Goal: Transaction & Acquisition: Purchase product/service

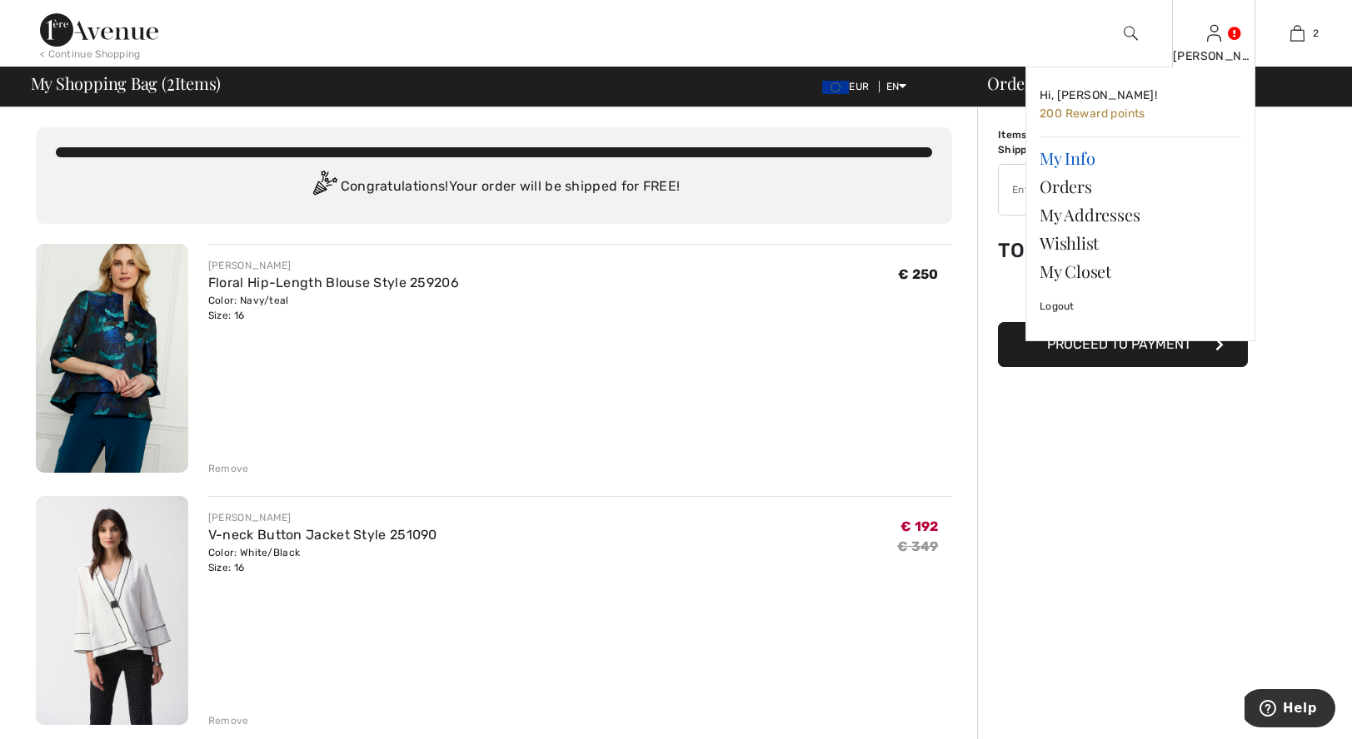
click at [1088, 155] on link "My Info" at bounding box center [1140, 158] width 202 height 28
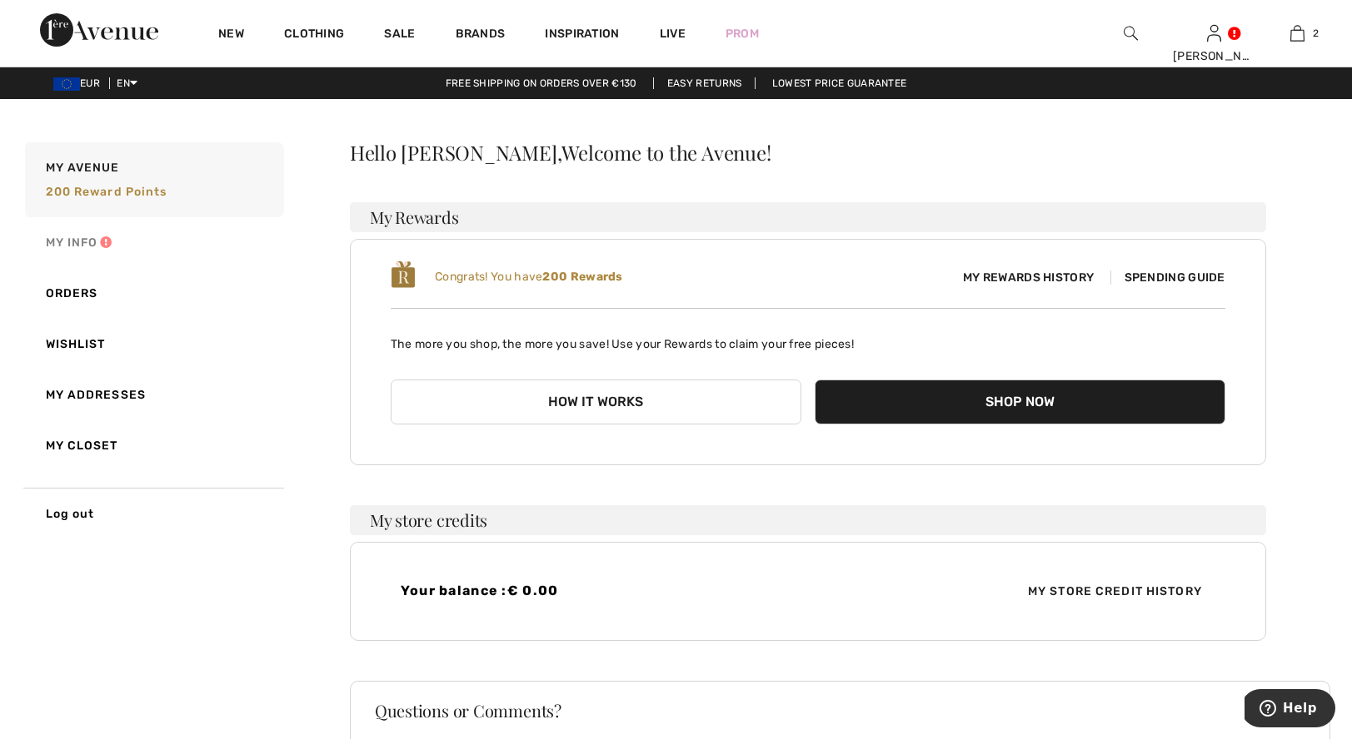
click at [107, 240] on link "My Info" at bounding box center [153, 242] width 262 height 51
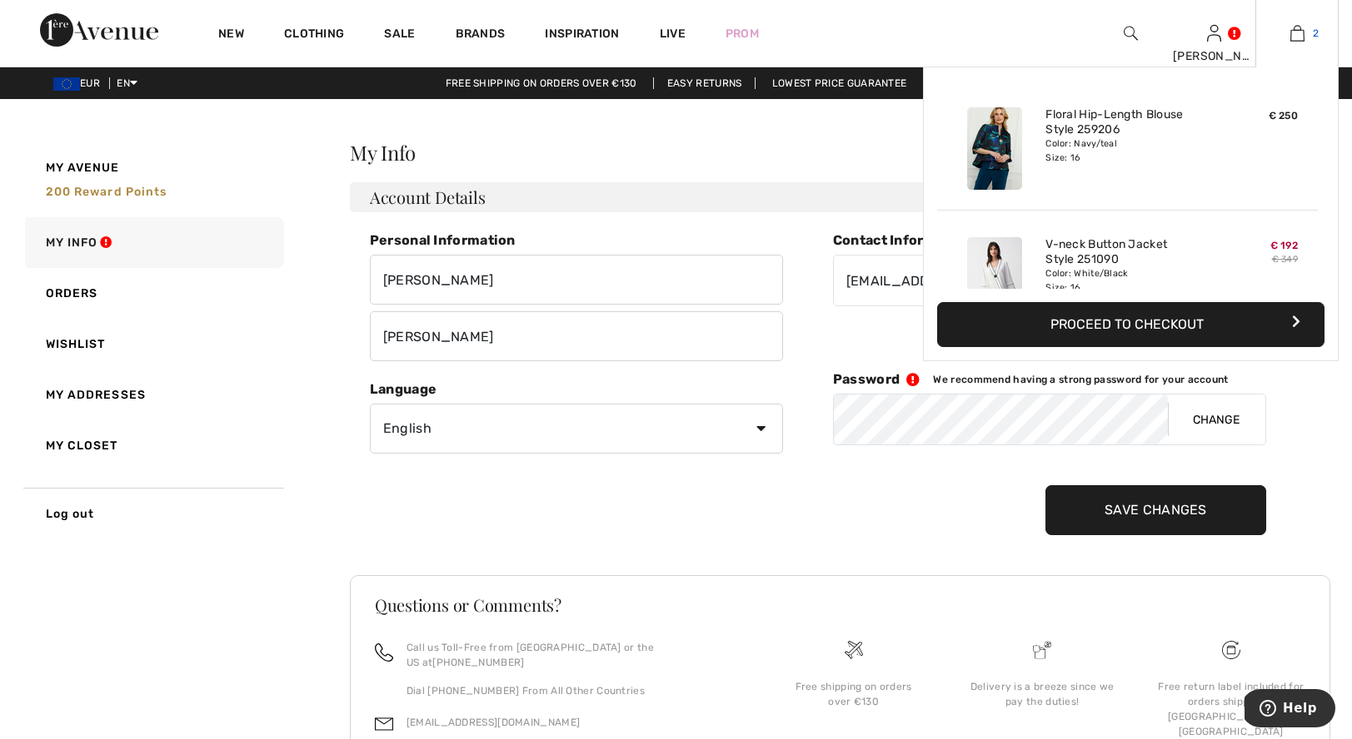
click at [1300, 33] on img at bounding box center [1297, 33] width 14 height 20
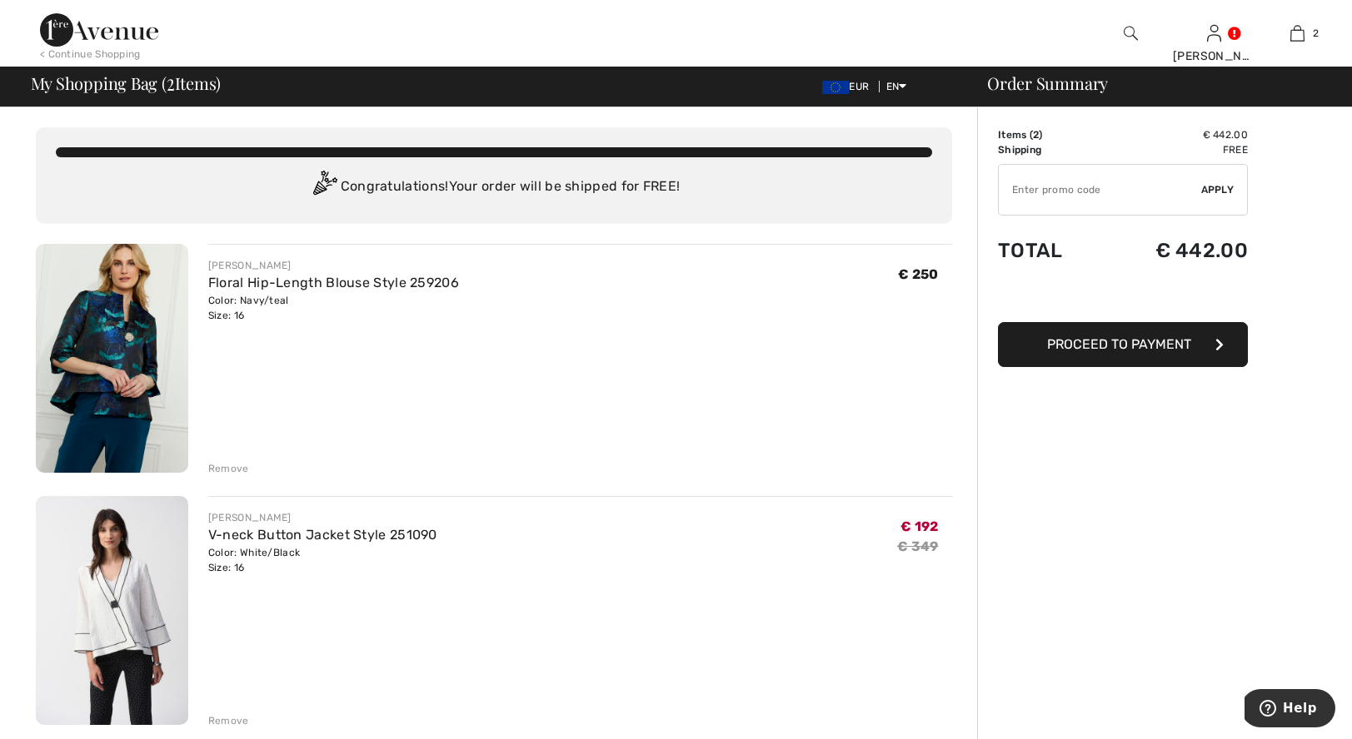
click at [1162, 341] on span "Proceed to Payment" at bounding box center [1119, 344] width 144 height 16
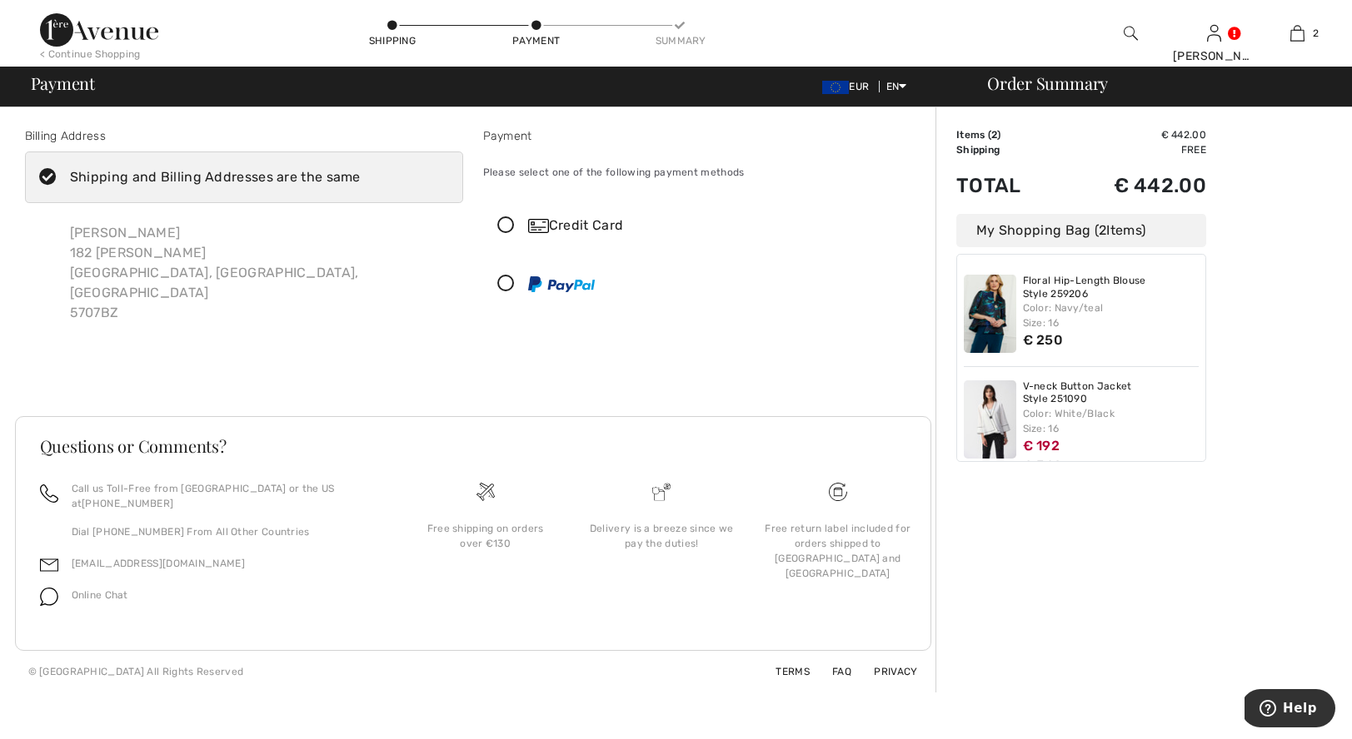
click at [505, 226] on icon at bounding box center [506, 225] width 44 height 17
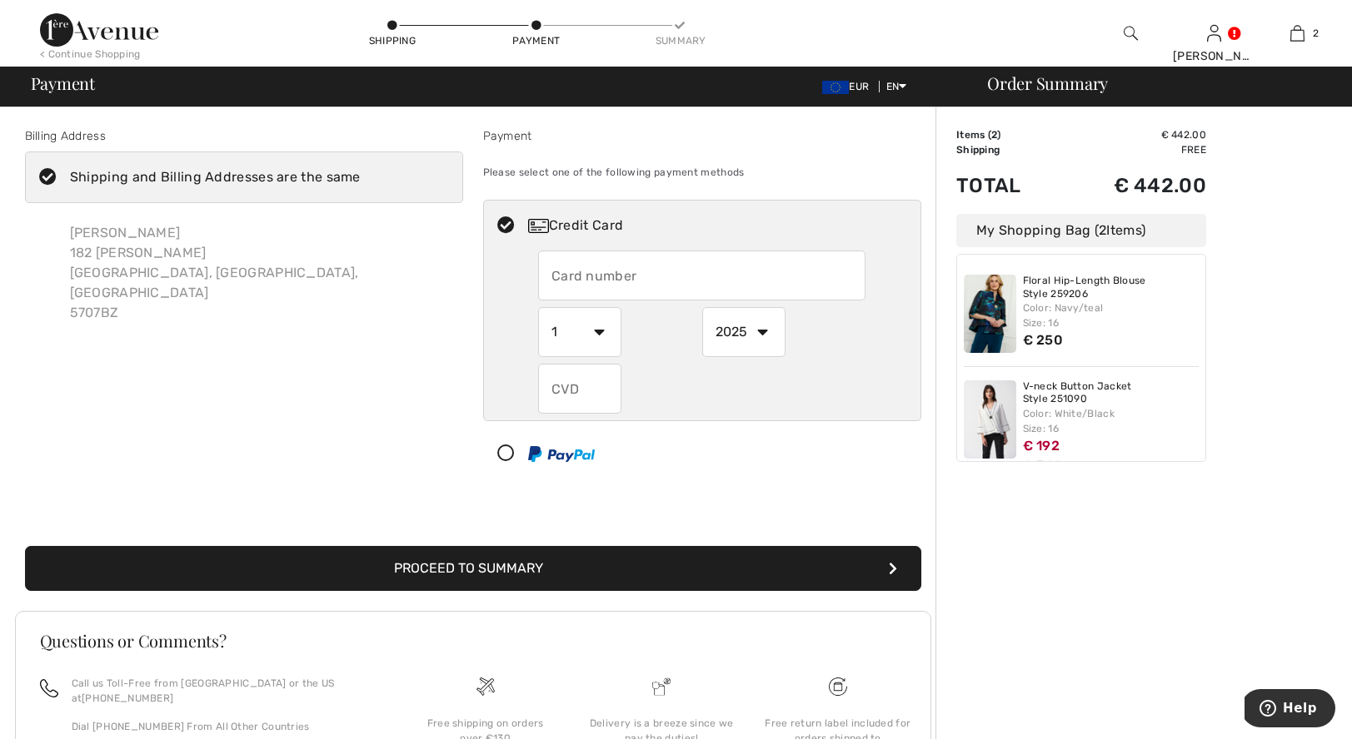
click at [691, 278] on input "text" at bounding box center [701, 276] width 327 height 50
type input "5220780002709681"
select select "6"
select select "2026"
click at [585, 390] on input "text" at bounding box center [579, 389] width 83 height 50
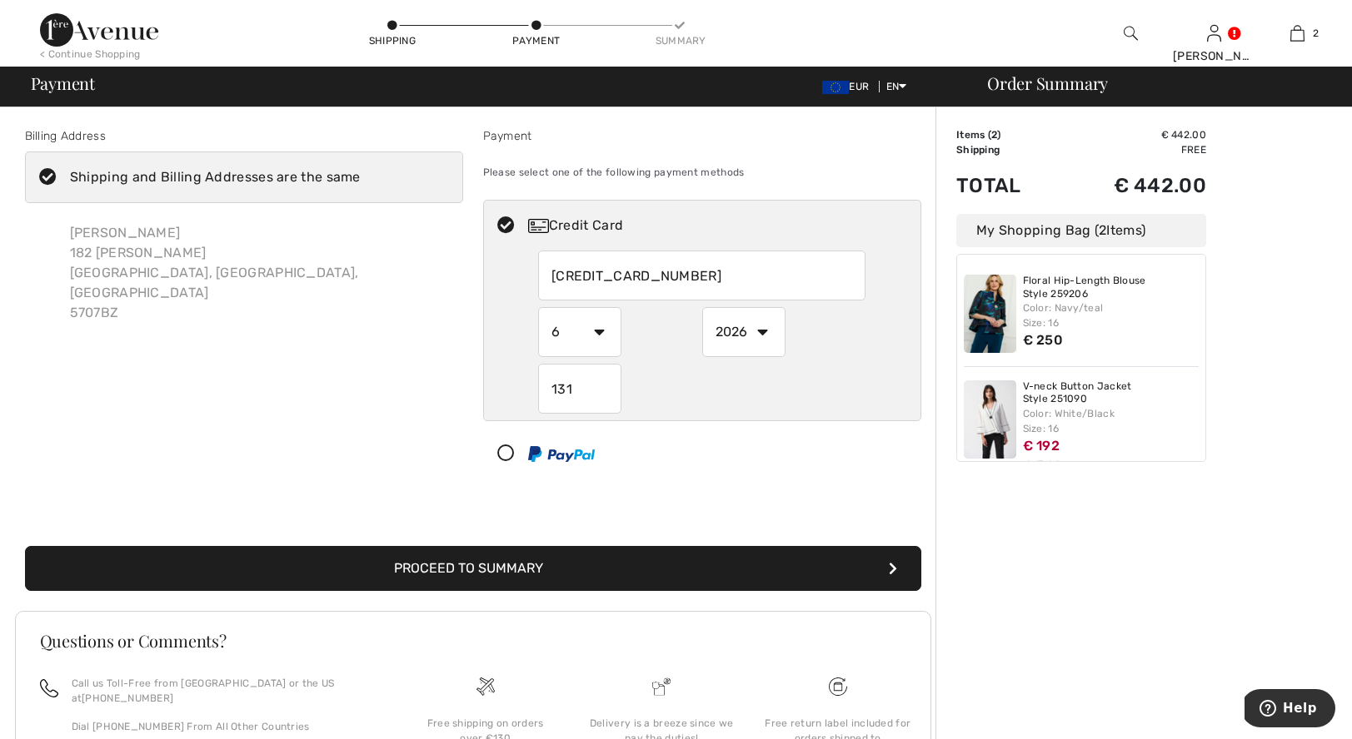
type input "131"
click at [629, 561] on button "Proceed to Summary" at bounding box center [473, 568] width 896 height 45
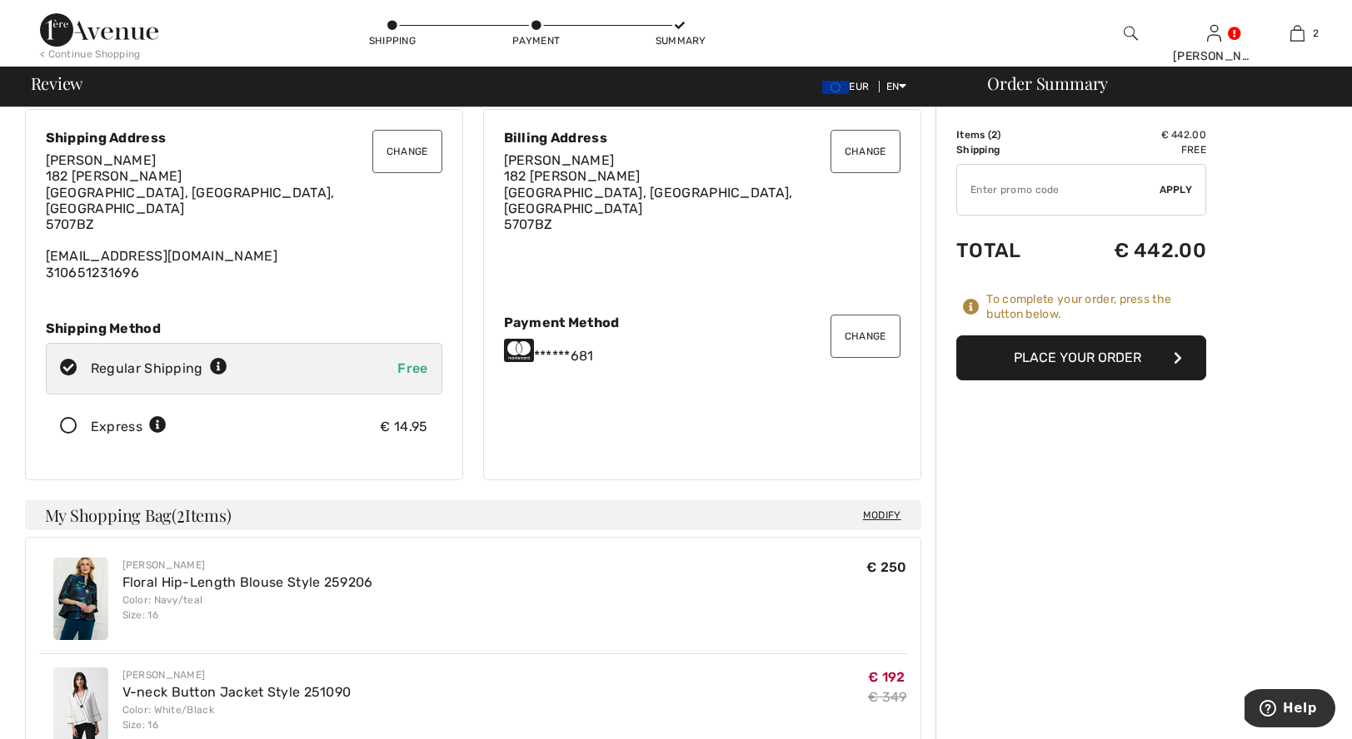
scroll to position [31, 0]
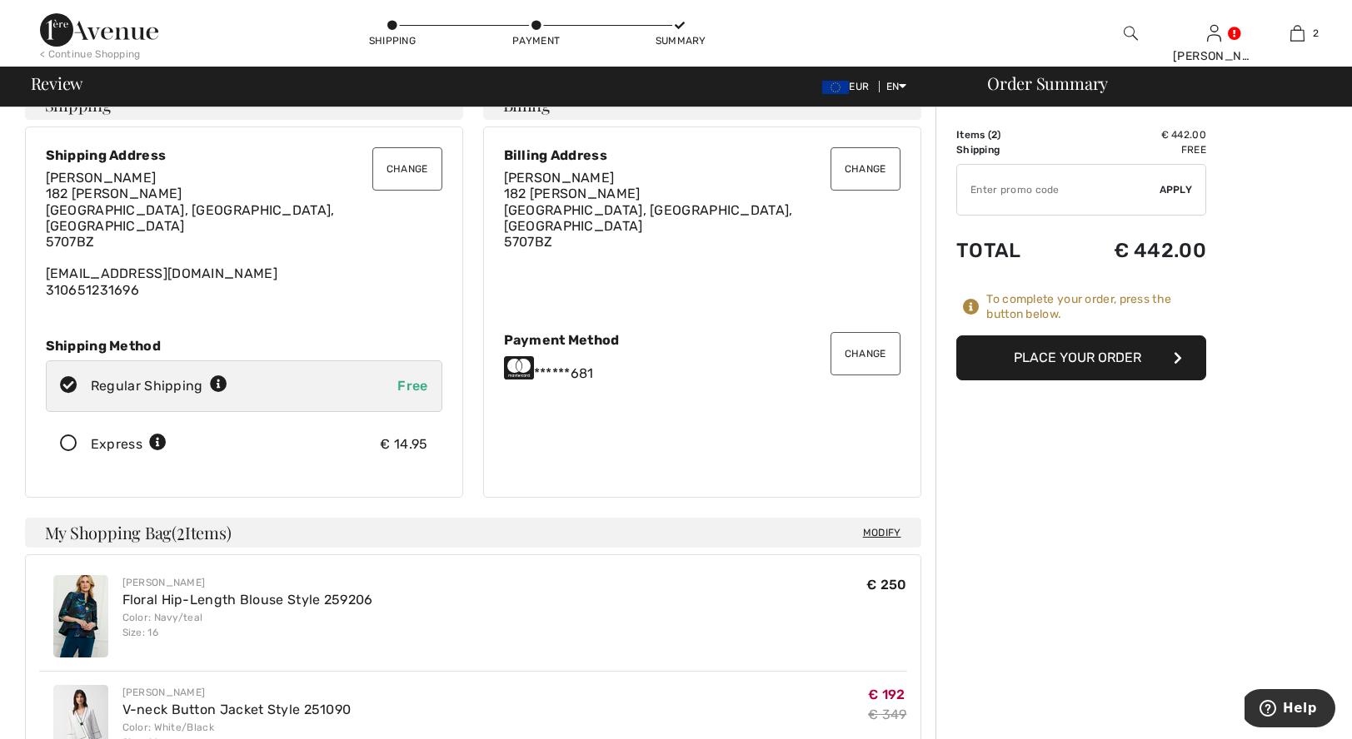
click at [1070, 351] on button "Place Your Order" at bounding box center [1081, 358] width 250 height 45
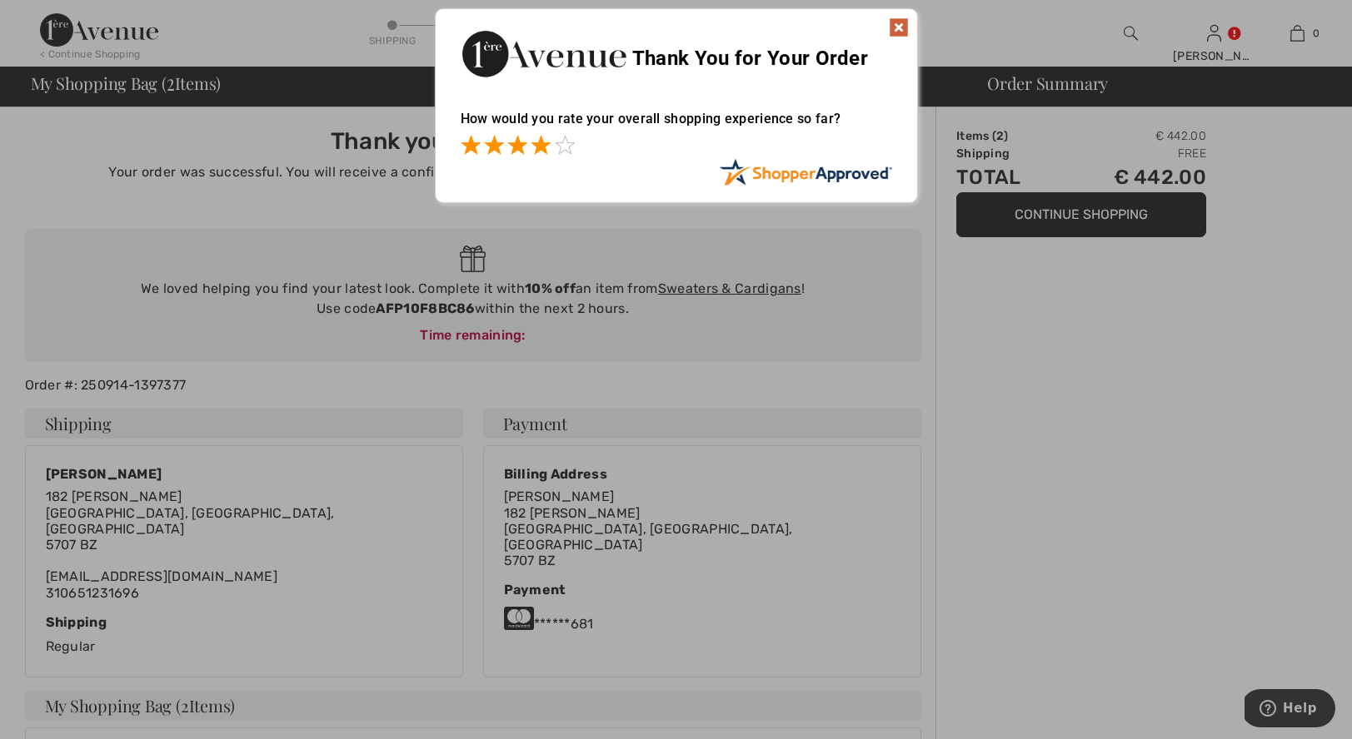
click at [542, 148] on span at bounding box center [540, 145] width 20 height 20
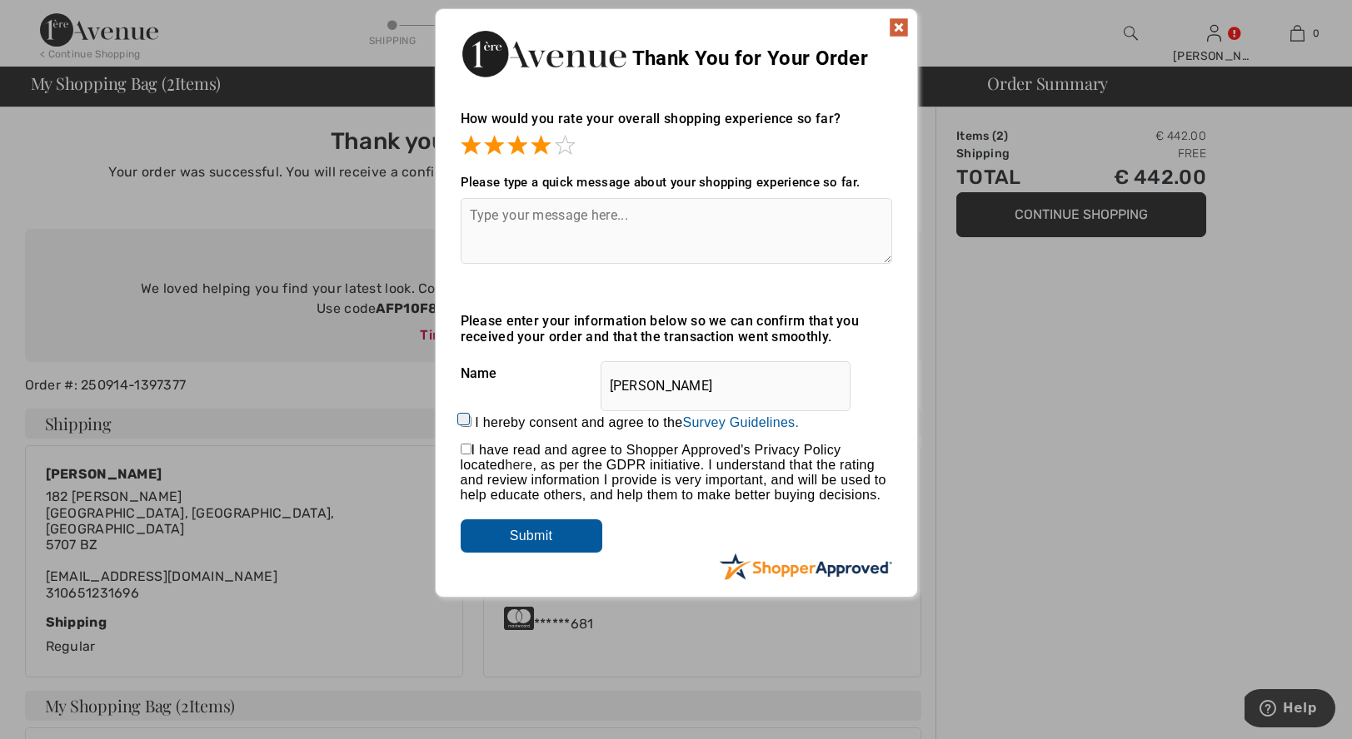
click at [463, 423] on input "I hereby consent and agree to the By submitting a review, you grant permission …" at bounding box center [465, 421] width 11 height 11
checkbox input "true"
click at [546, 535] on input "Submit" at bounding box center [531, 536] width 142 height 33
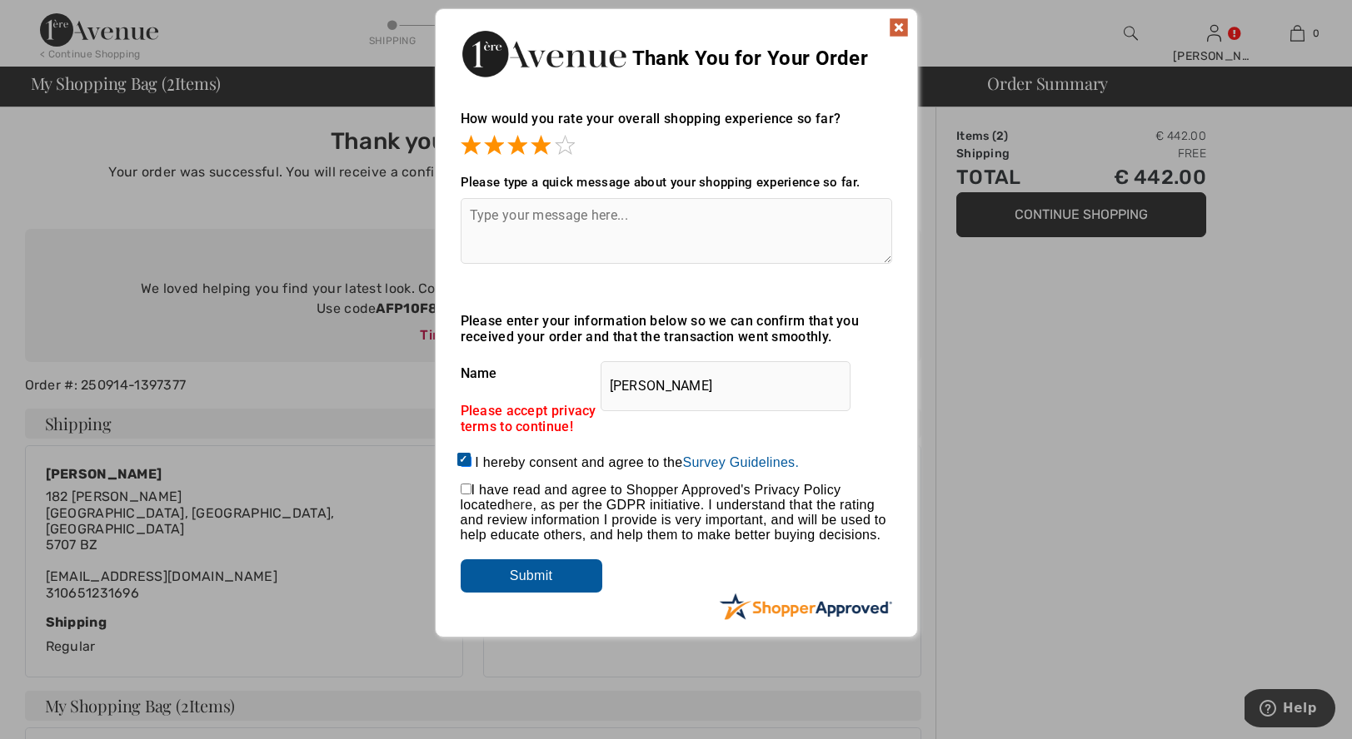
click at [660, 414] on div "Please accept privacy terms to continue!" at bounding box center [675, 419] width 431 height 32
click at [464, 492] on input "checkbox" at bounding box center [465, 489] width 11 height 11
checkbox input "true"
click at [538, 570] on input "Submit" at bounding box center [531, 576] width 142 height 33
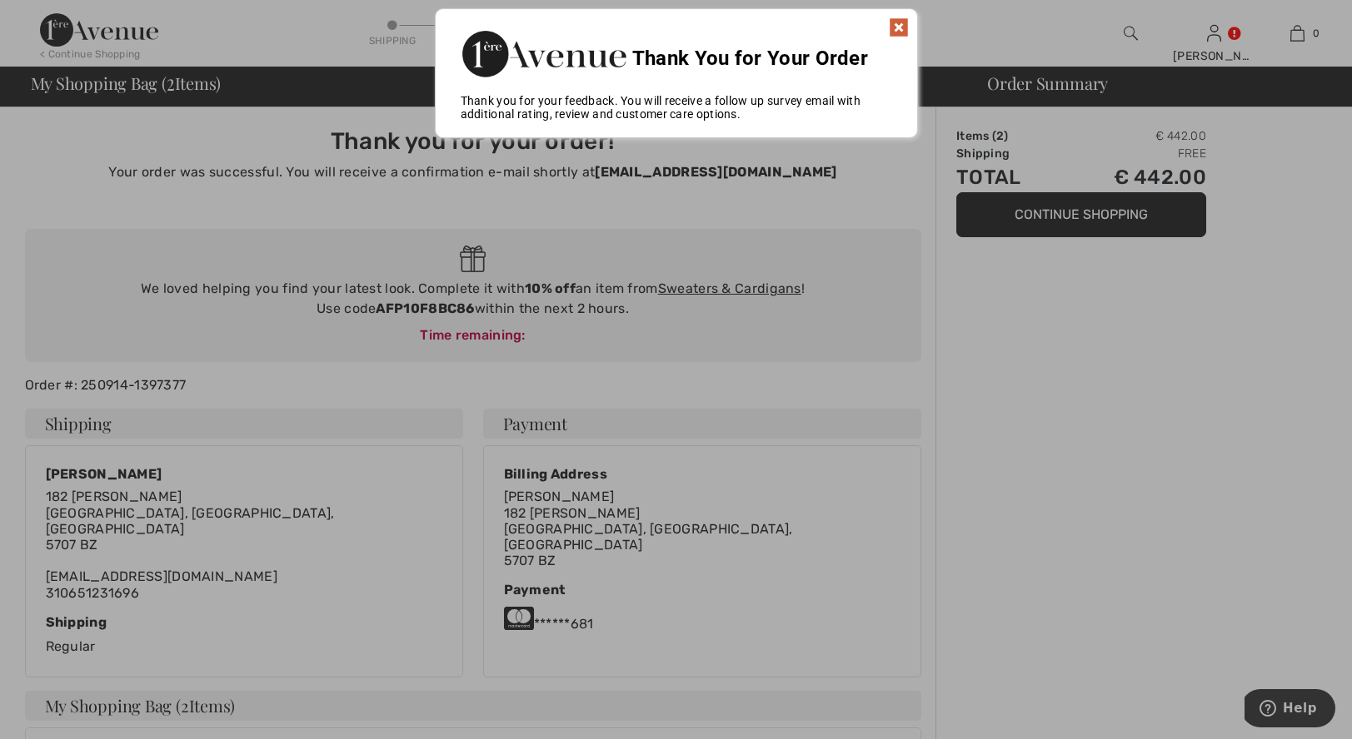
click at [899, 26] on img at bounding box center [899, 27] width 20 height 20
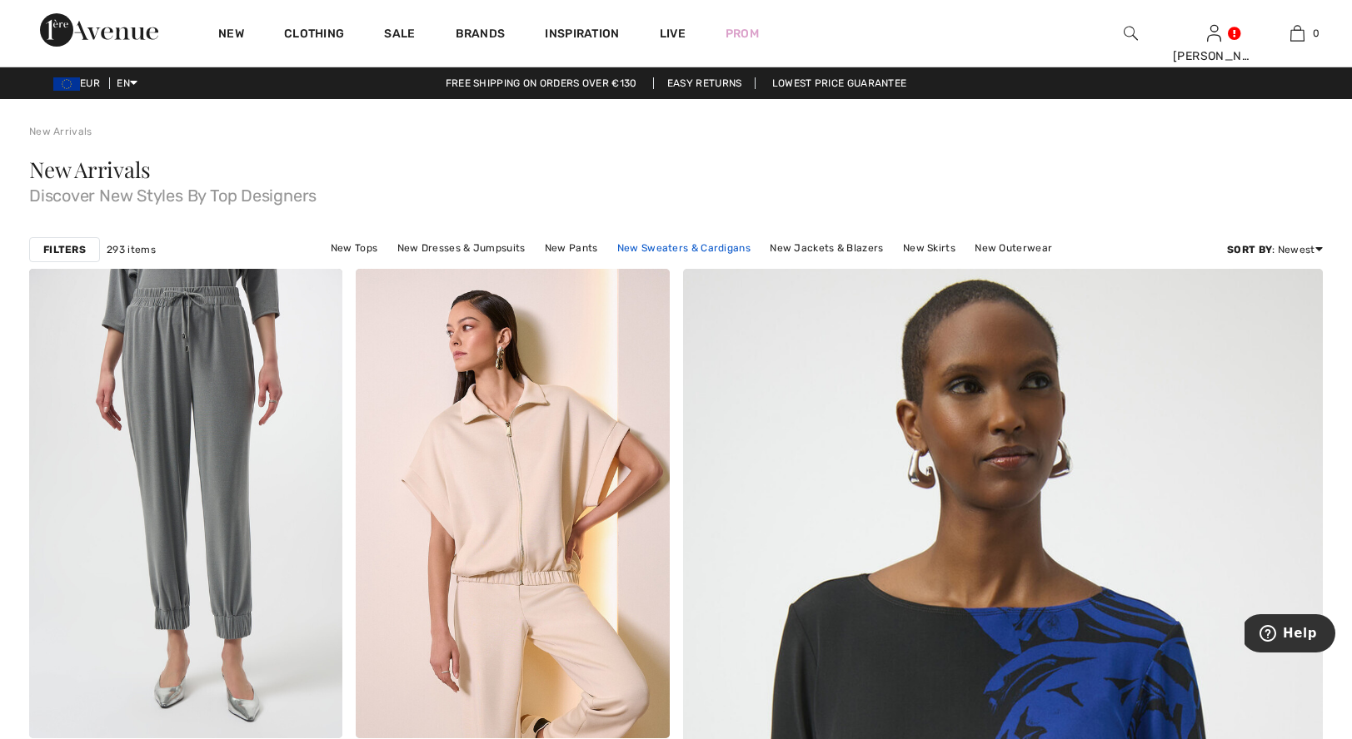
click at [709, 251] on link "New Sweaters & Cardigans" at bounding box center [684, 248] width 150 height 22
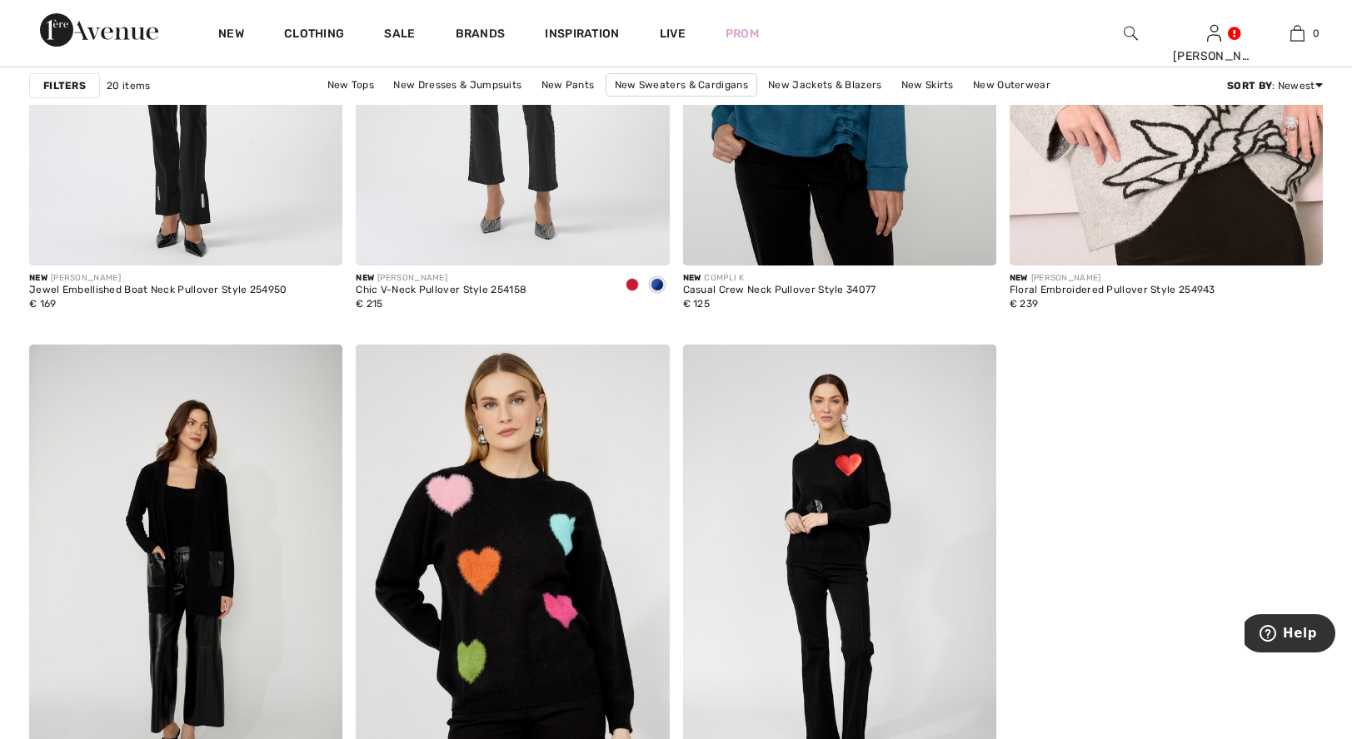
scroll to position [2813, 0]
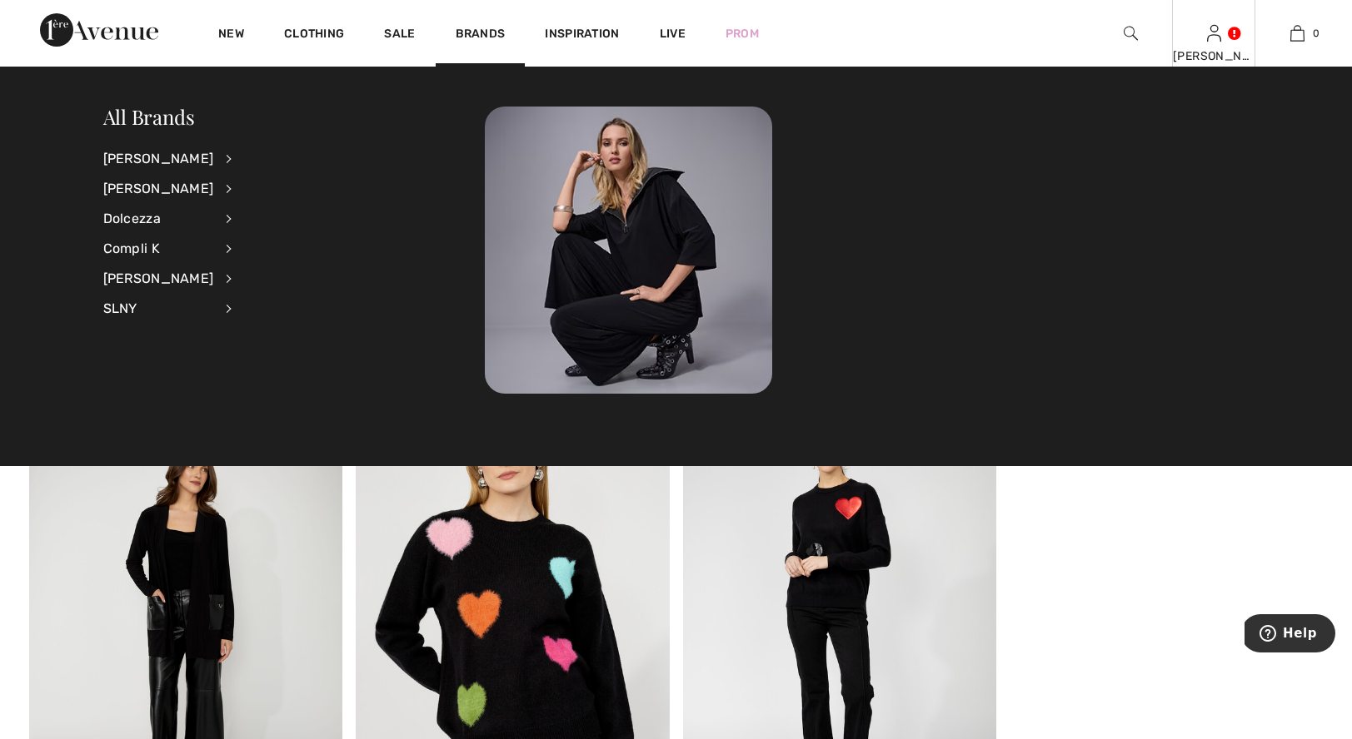
click at [1212, 34] on img at bounding box center [1214, 33] width 14 height 20
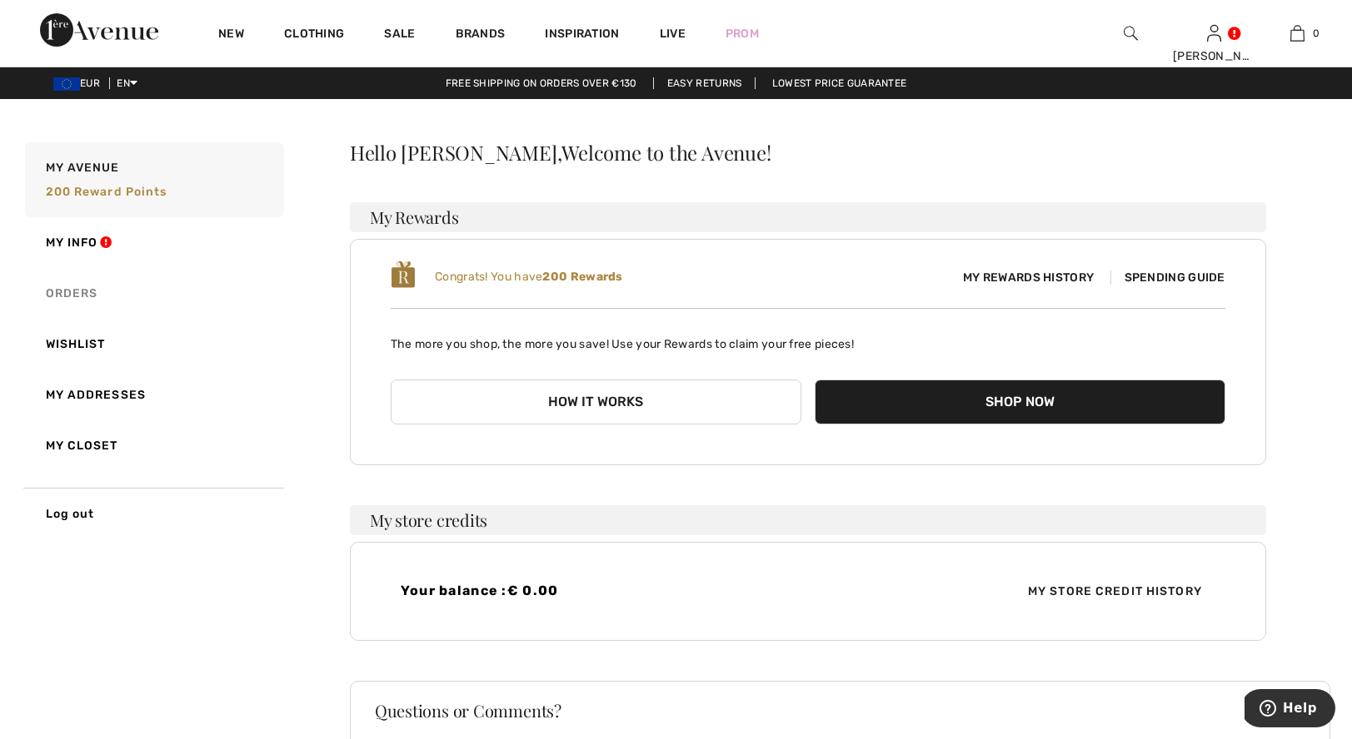
click at [80, 288] on link "Orders" at bounding box center [153, 293] width 262 height 51
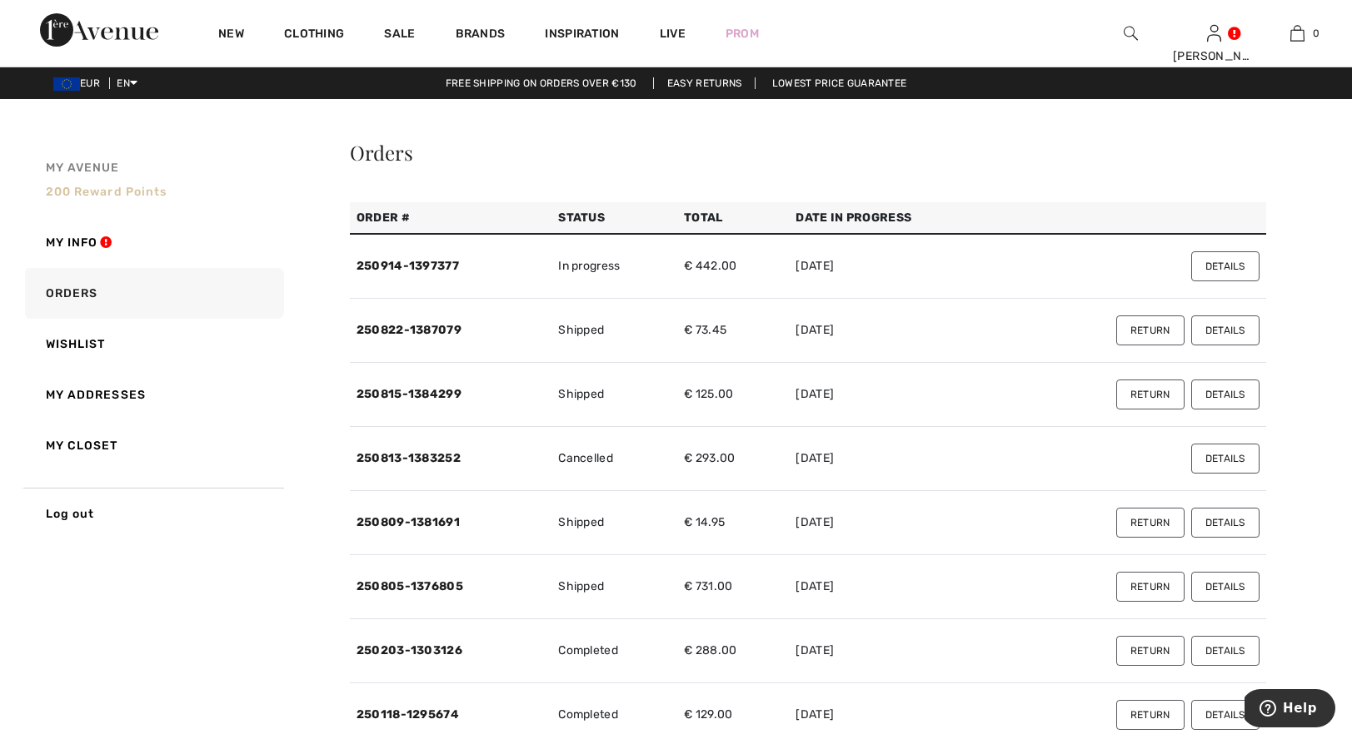
click at [104, 167] on span "My Avenue" at bounding box center [83, 167] width 74 height 17
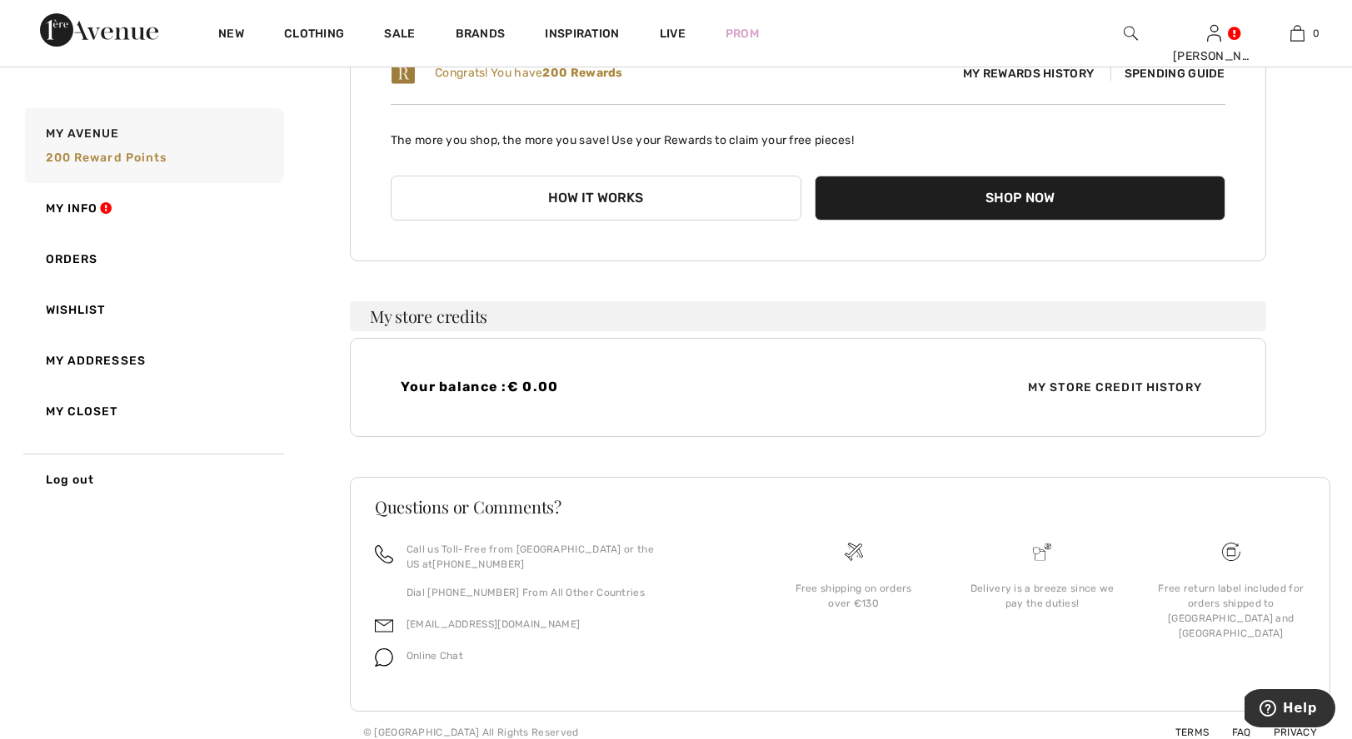
scroll to position [203, 0]
click at [86, 306] on link "Wishlist" at bounding box center [153, 310] width 262 height 51
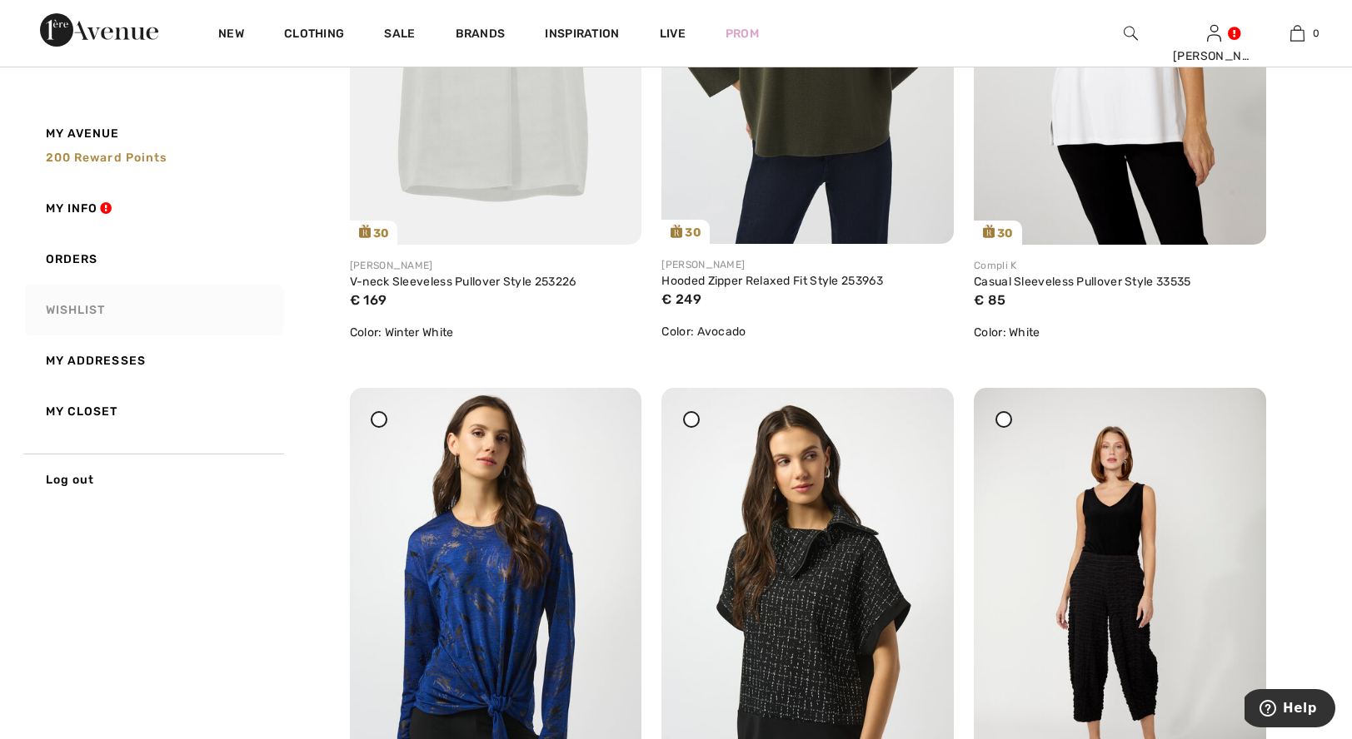
scroll to position [3545, 0]
